Goal: Task Accomplishment & Management: Use online tool/utility

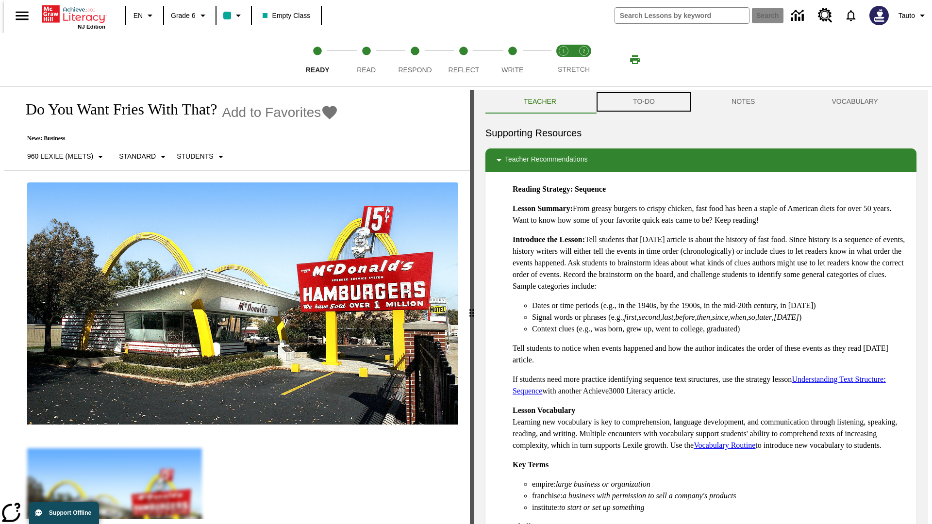
click at [643, 102] on button "TO-DO" at bounding box center [644, 101] width 99 height 23
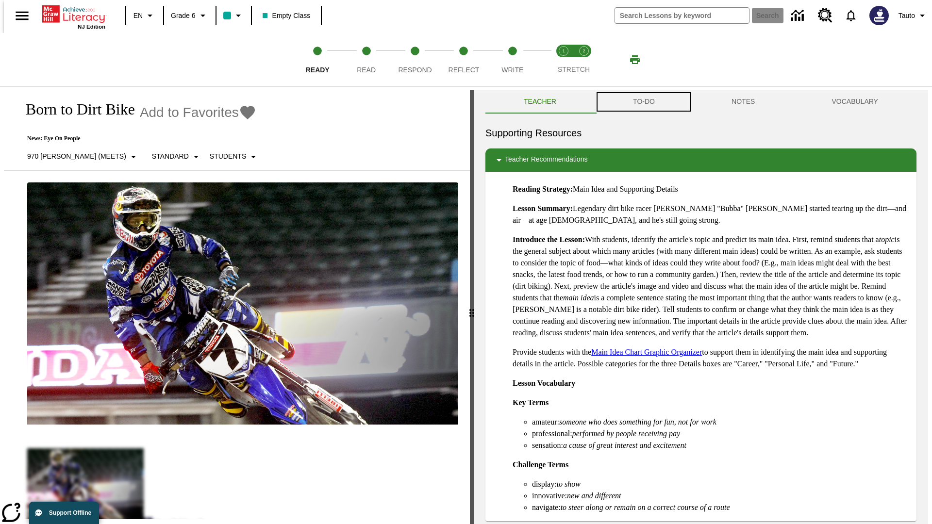
click at [643, 102] on button "TO-DO" at bounding box center [644, 101] width 99 height 23
